Goal: Book appointment/travel/reservation

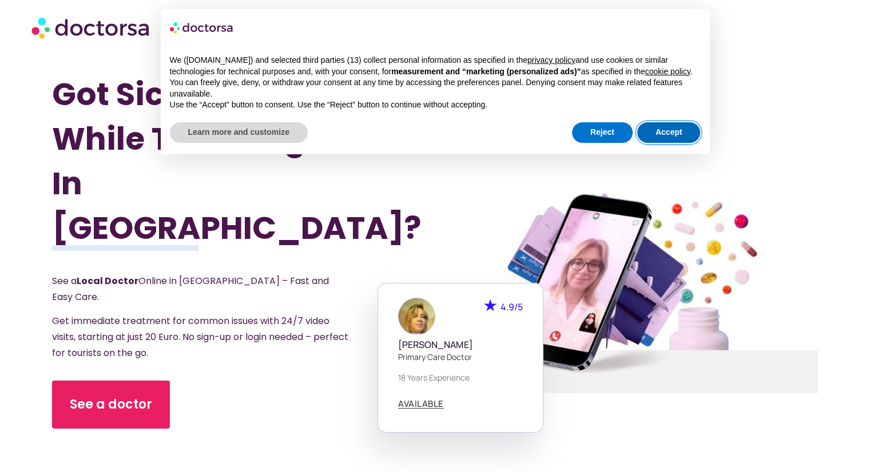
click at [665, 132] on button "Accept" at bounding box center [668, 132] width 63 height 21
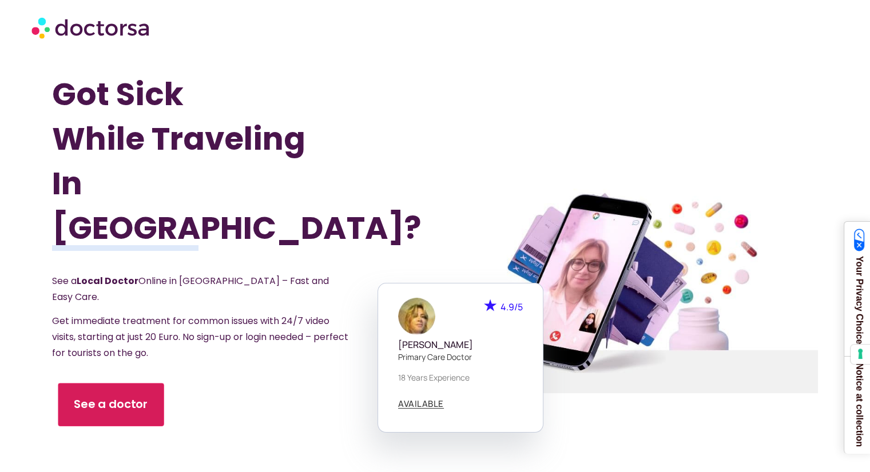
click at [85, 397] on span "See a doctor" at bounding box center [111, 405] width 74 height 17
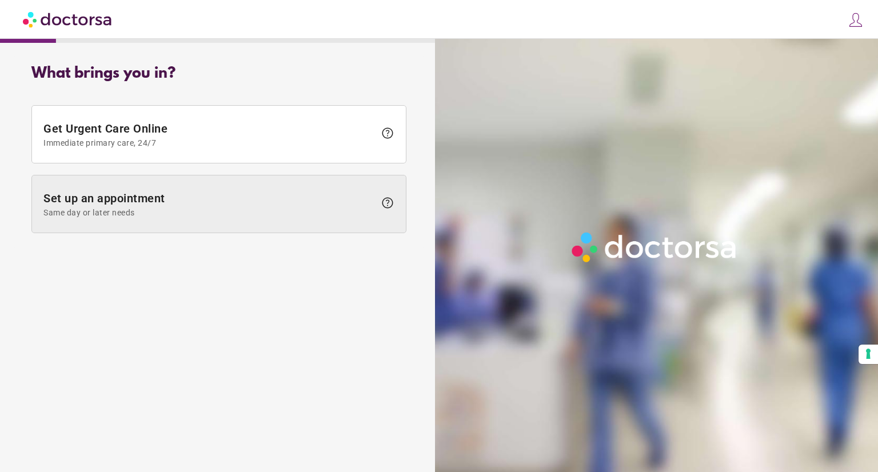
click at [149, 200] on span "Set up an appointment Same day or later needs" at bounding box center [209, 205] width 332 height 26
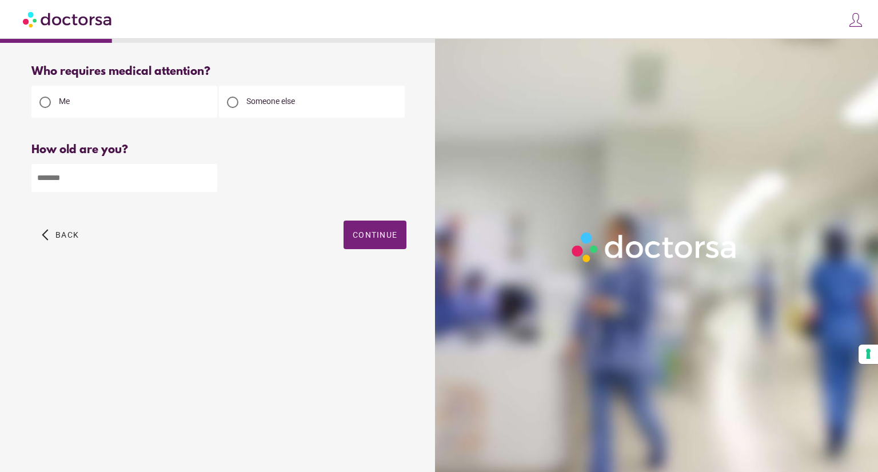
click at [88, 179] on input "number" at bounding box center [124, 178] width 186 height 28
type input "**"
click at [380, 234] on span "Continue" at bounding box center [375, 234] width 45 height 9
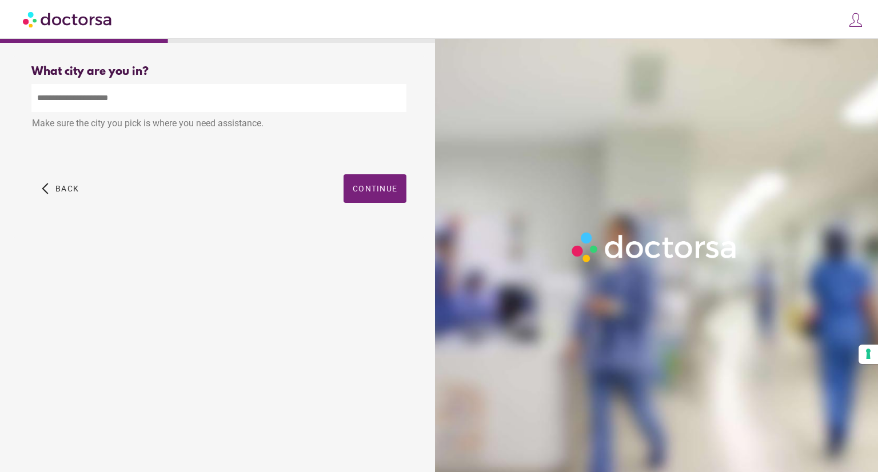
click at [158, 97] on input "text" at bounding box center [218, 98] width 375 height 28
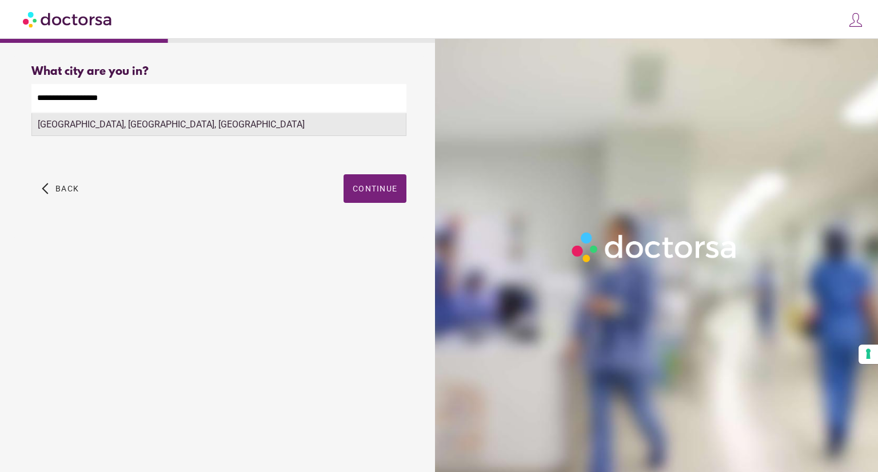
click at [122, 121] on div "[GEOGRAPHIC_DATA], [GEOGRAPHIC_DATA], [GEOGRAPHIC_DATA]" at bounding box center [219, 124] width 374 height 23
type input "**********"
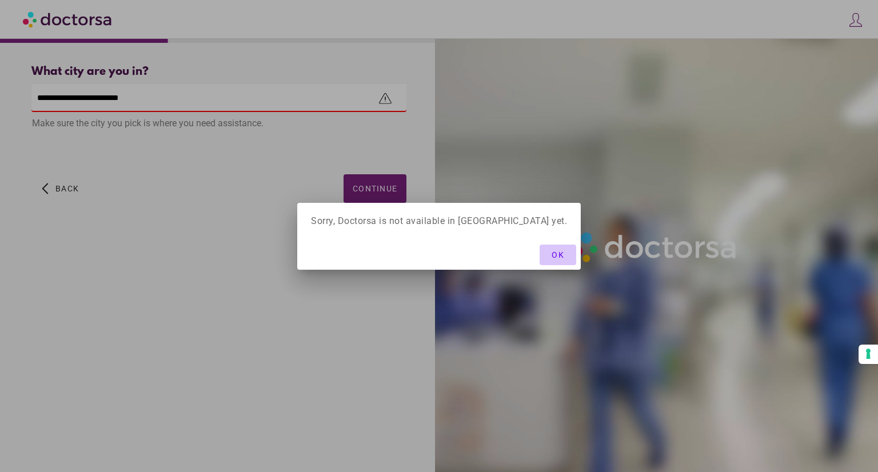
click at [552, 257] on span "OK" at bounding box center [558, 254] width 13 height 9
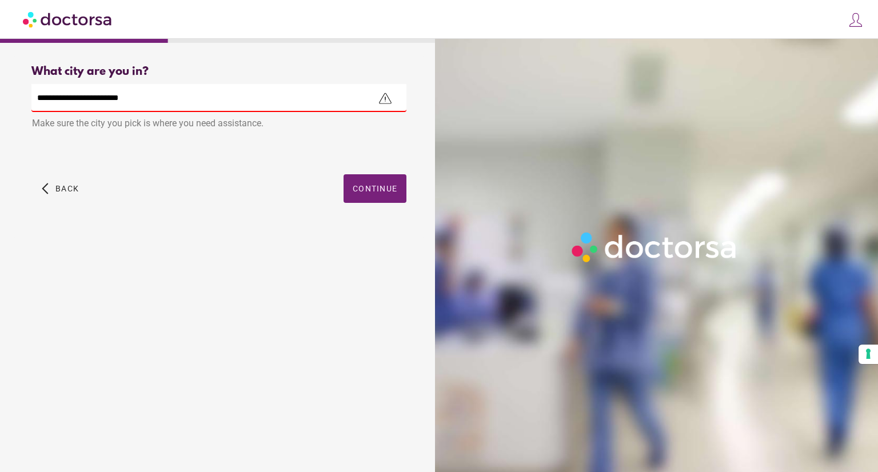
click at [229, 37] on div "close Log in Make a request Your appointments Your profile Welcome back Log in …" at bounding box center [439, 19] width 878 height 39
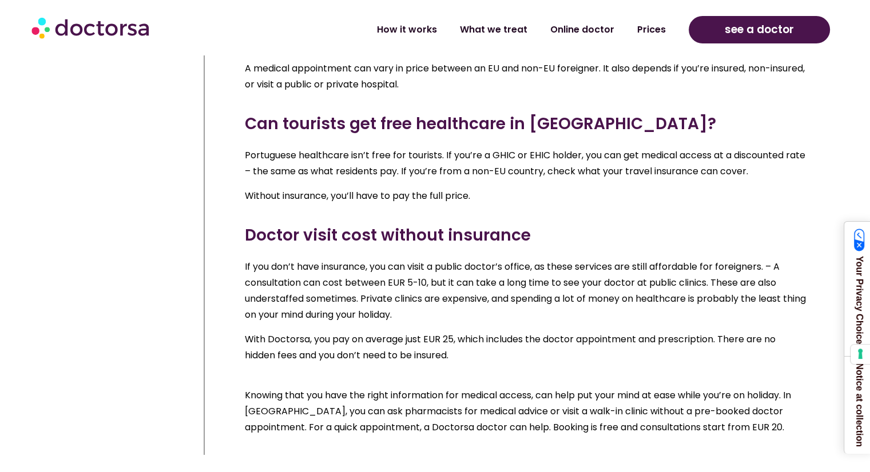
scroll to position [8240, 0]
